Goal: Task Accomplishment & Management: Use online tool/utility

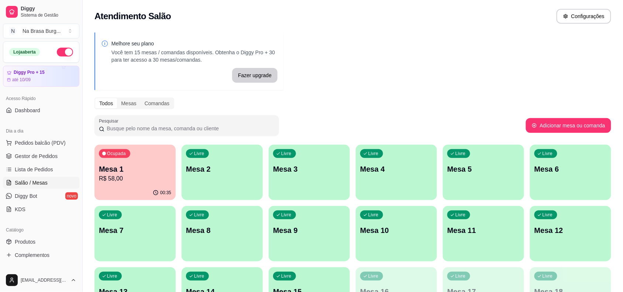
click at [154, 168] on p "Mesa 1" at bounding box center [135, 169] width 72 height 10
click at [124, 182] on p "R$ 58,00" at bounding box center [135, 178] width 70 height 8
click at [41, 172] on span "Lista de Pedidos" at bounding box center [34, 169] width 38 height 7
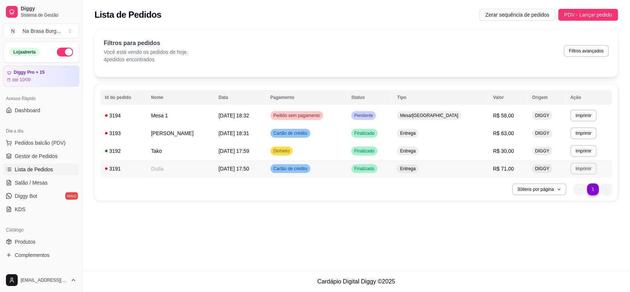
click at [575, 167] on button "Imprimir" at bounding box center [584, 169] width 26 height 12
click at [555, 191] on button "IMPRESSORA" at bounding box center [565, 195] width 54 height 12
click at [571, 150] on button "Imprimir" at bounding box center [584, 151] width 26 height 12
click at [566, 175] on button "IMPRESSORA" at bounding box center [565, 177] width 54 height 12
click at [571, 130] on button "Imprimir" at bounding box center [584, 133] width 26 height 12
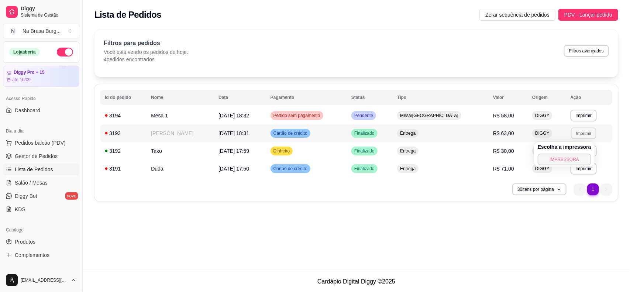
click at [560, 162] on button "IMPRESSORA" at bounding box center [565, 160] width 54 height 12
click at [571, 113] on button "Imprimir" at bounding box center [584, 116] width 26 height 12
click at [565, 140] on button "IMPRESSORA" at bounding box center [565, 142] width 54 height 12
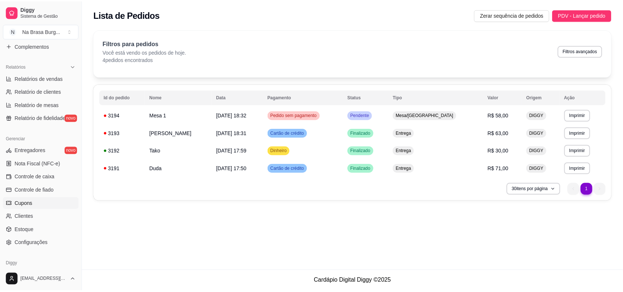
scroll to position [231, 0]
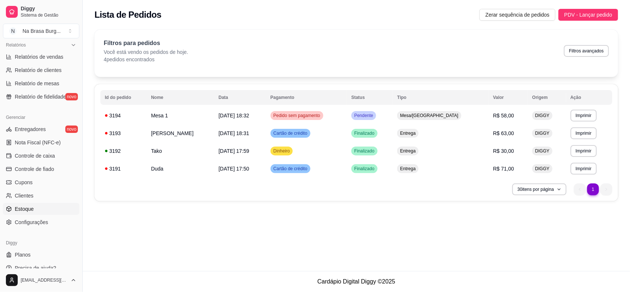
click at [45, 206] on link "Estoque" at bounding box center [41, 209] width 76 height 12
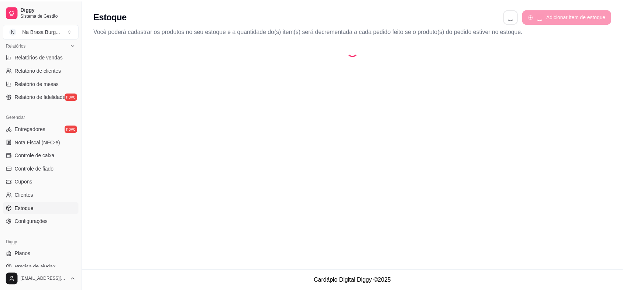
select select "QUANTITY_ORDER"
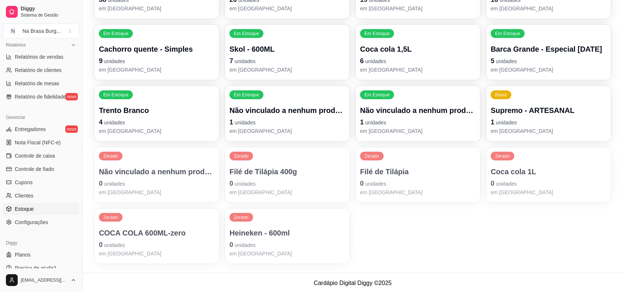
scroll to position [143, 0]
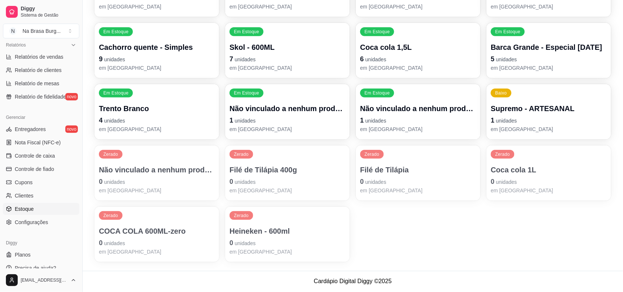
click at [522, 119] on p "1 unidades" at bounding box center [549, 120] width 116 height 10
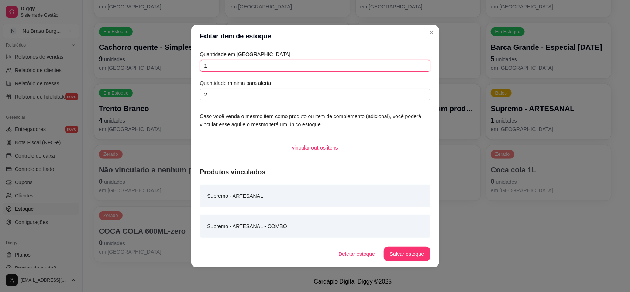
click at [261, 61] on input "1" at bounding box center [315, 66] width 230 height 12
type input "3"
click at [408, 255] on button "Salvar estoque" at bounding box center [407, 254] width 46 height 15
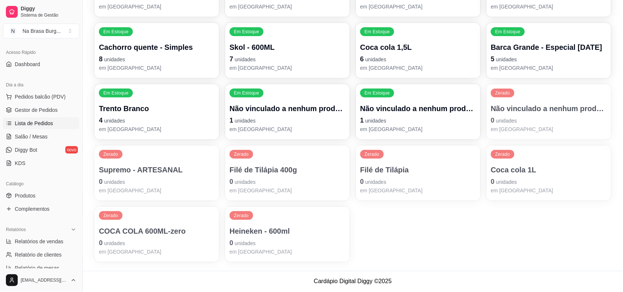
scroll to position [0, 0]
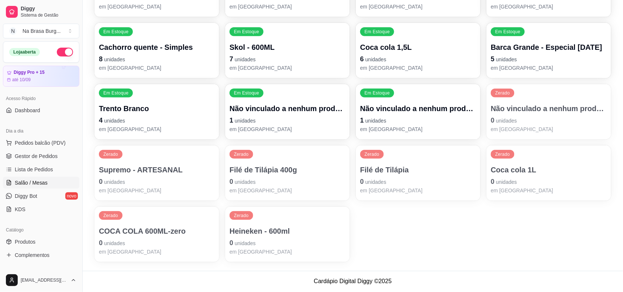
click at [41, 184] on span "Salão / Mesas" at bounding box center [31, 182] width 33 height 7
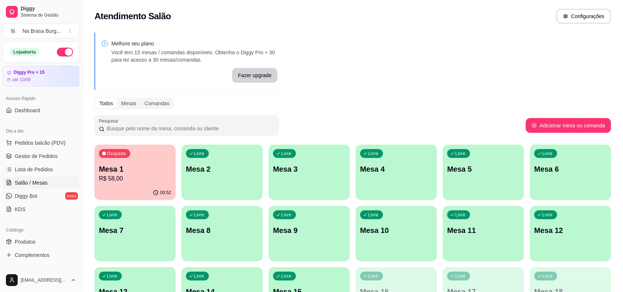
click at [136, 183] on div "Ocupada Mesa 1 R$ 58,00" at bounding box center [135, 165] width 81 height 41
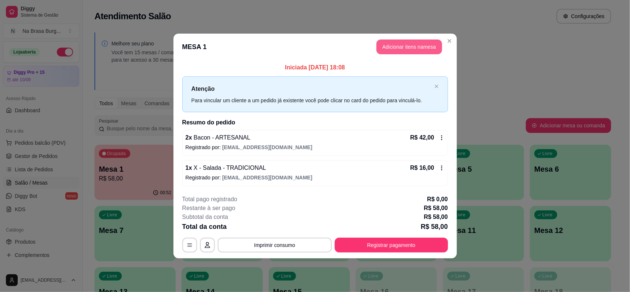
click at [418, 50] on button "Adicionar itens na mesa" at bounding box center [410, 47] width 66 height 15
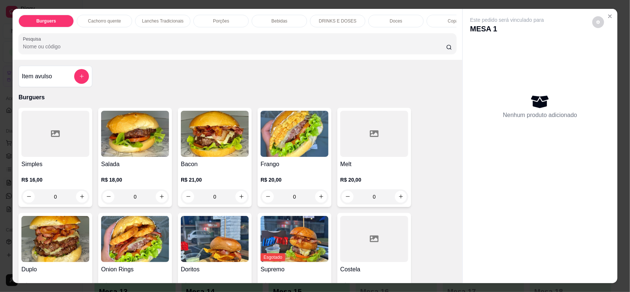
click at [285, 17] on div "Bebidas" at bounding box center [279, 21] width 55 height 13
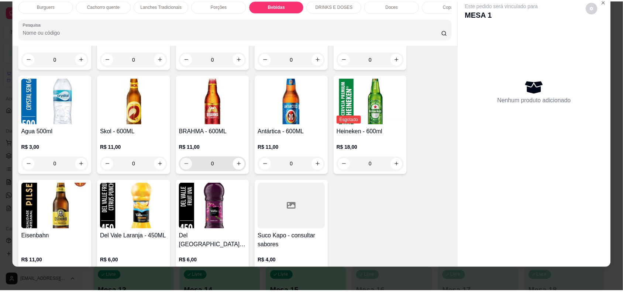
scroll to position [1077, 0]
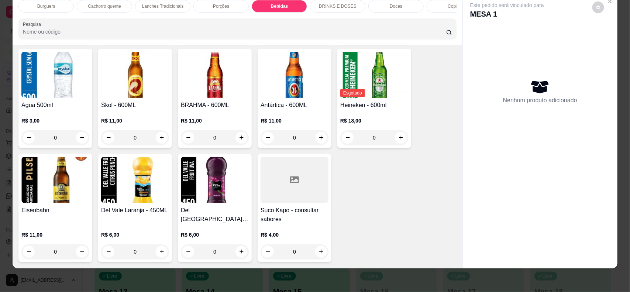
click at [230, 176] on img at bounding box center [215, 180] width 68 height 46
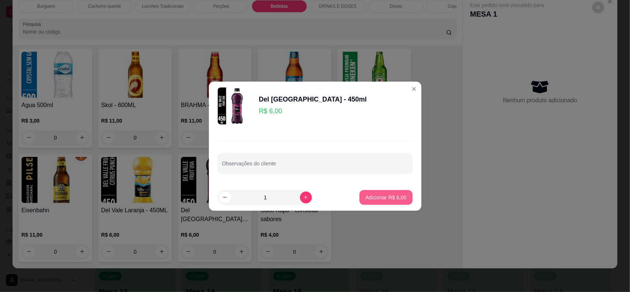
click at [386, 202] on button "Adicionar R$ 6,00" at bounding box center [386, 197] width 53 height 15
type input "1"
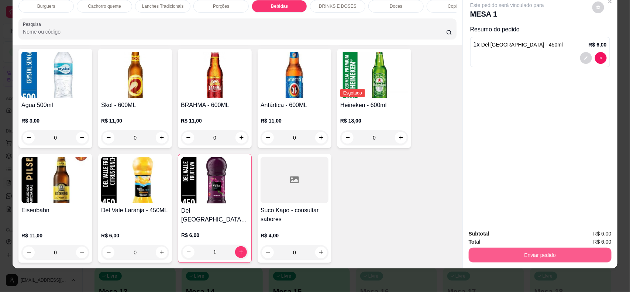
click at [504, 254] on button "Enviar pedido" at bounding box center [540, 255] width 143 height 15
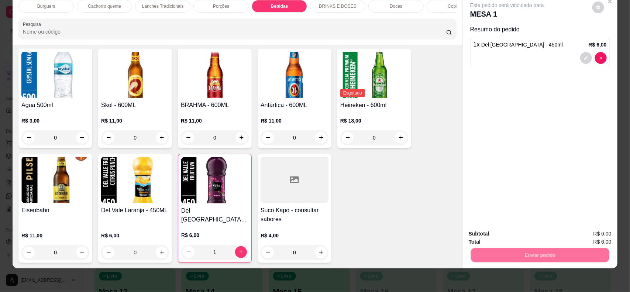
click at [500, 236] on button "Não registrar e enviar pedido" at bounding box center [515, 237] width 77 height 14
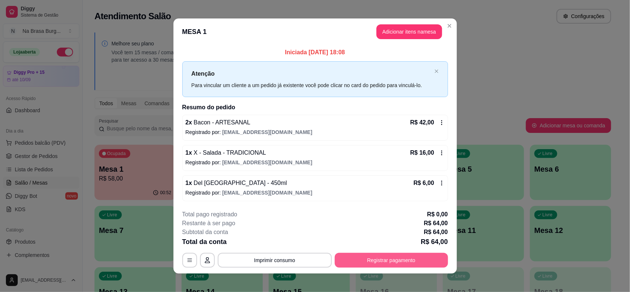
click at [425, 264] on button "Registrar pagamento" at bounding box center [391, 260] width 113 height 15
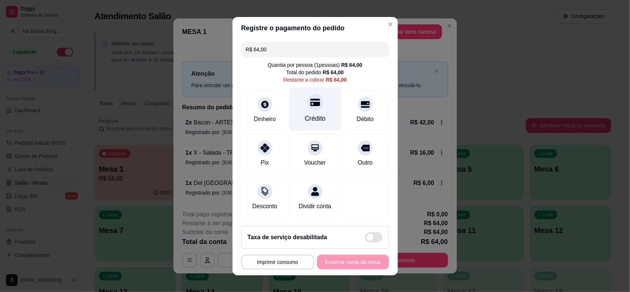
click at [311, 107] on div "Crédito" at bounding box center [315, 108] width 52 height 43
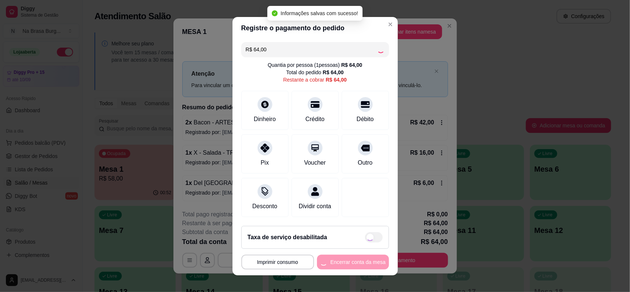
type input "R$ 0,00"
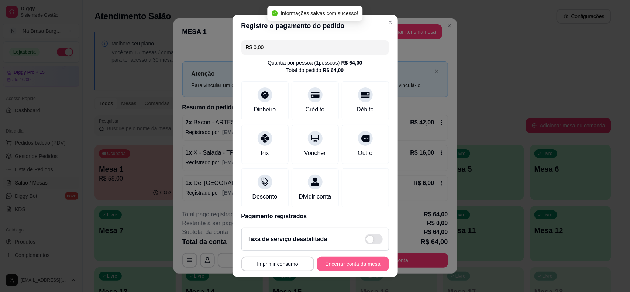
click at [344, 267] on button "Encerrar conta da mesa" at bounding box center [353, 264] width 72 height 15
